Goal: Task Accomplishment & Management: Complete application form

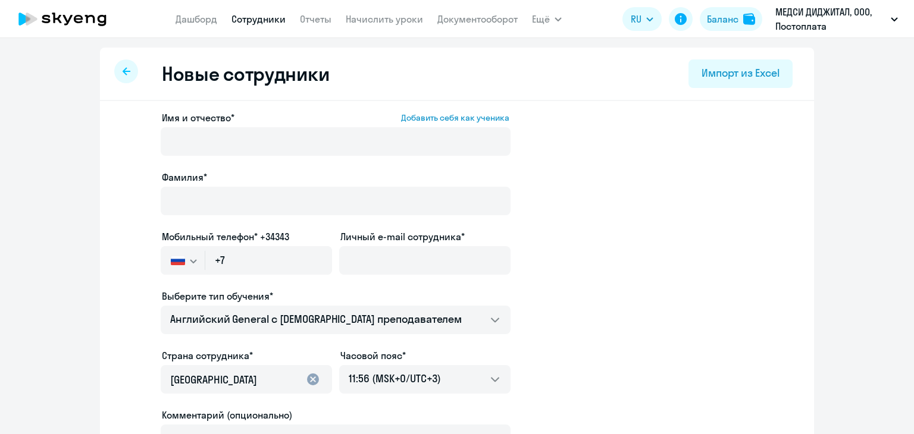
select select "english_adult_not_native_speaker"
select select "3"
select select "english_adult_not_native_speaker"
select select "3"
